Goal: Obtain resource: Obtain resource

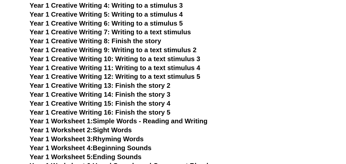
scroll to position [845, 0]
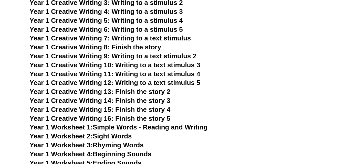
click at [150, 93] on span "Year 1 Creative Writing 13: Finish the story 2" at bounding box center [100, 92] width 141 height 8
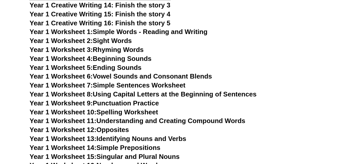
scroll to position [945, 0]
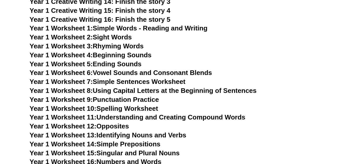
click at [159, 81] on link "Year 1 Worksheet 7: Simple Sentences Worksheet" at bounding box center [108, 82] width 156 height 8
click at [124, 110] on link "Year 1 Worksheet 10: Spelling Worksheet" at bounding box center [94, 109] width 129 height 8
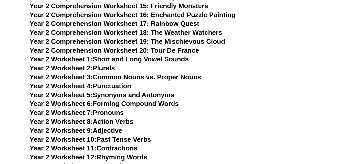
scroll to position [1342, 0]
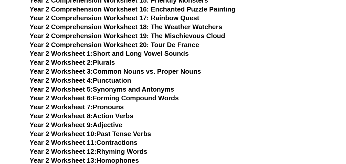
click at [142, 52] on link "Year 2 Worksheet 1: Short and Long Vowel Sounds" at bounding box center [109, 54] width 159 height 8
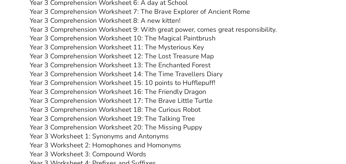
scroll to position [1732, 0]
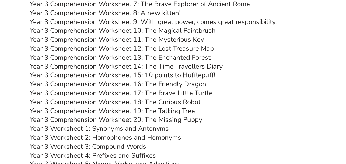
click at [190, 94] on link "Year 3 Comprehension Worksheet 17: The Brave Little Turtle" at bounding box center [121, 93] width 183 height 9
click at [269, 127] on h3 "Year 3 Worksheet 1: Synonyms and Antonyms" at bounding box center [173, 128] width 287 height 9
click at [186, 91] on link "Year 3 Comprehension Worksheet 17: The Brave Little Turtle" at bounding box center [121, 93] width 183 height 9
